Goal: Information Seeking & Learning: Learn about a topic

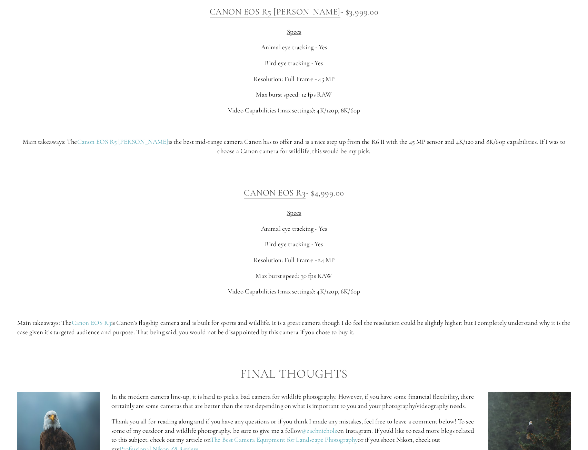
scroll to position [2724, 0]
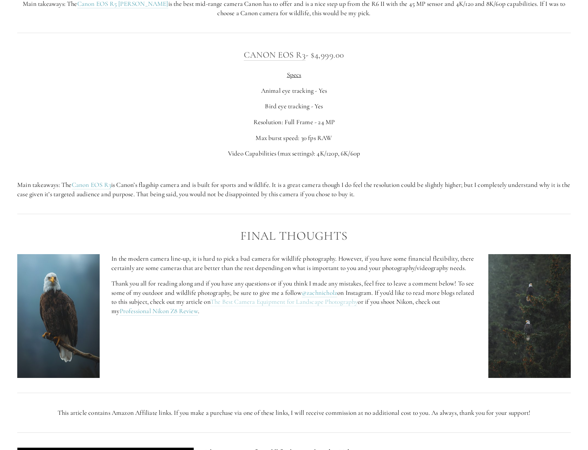
click at [340, 306] on link "The Best Camera Equipment for Landscape Photography" at bounding box center [284, 302] width 148 height 9
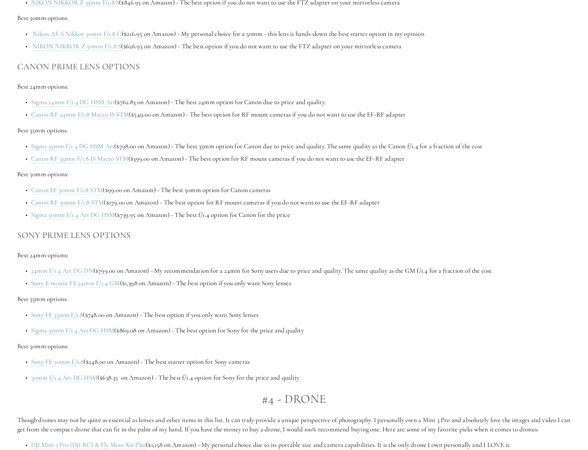
scroll to position [1172, 0]
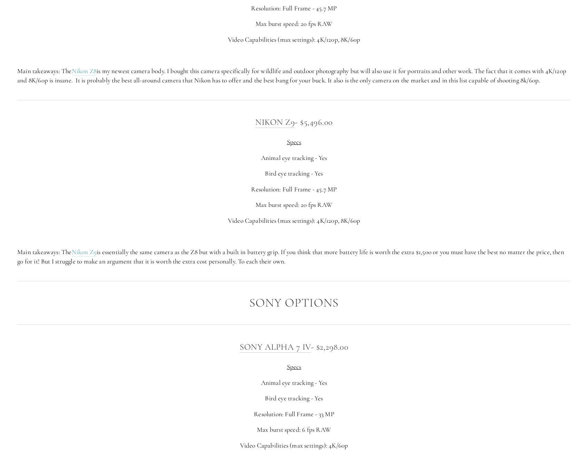
scroll to position [1690, 0]
